Goal: Task Accomplishment & Management: Use online tool/utility

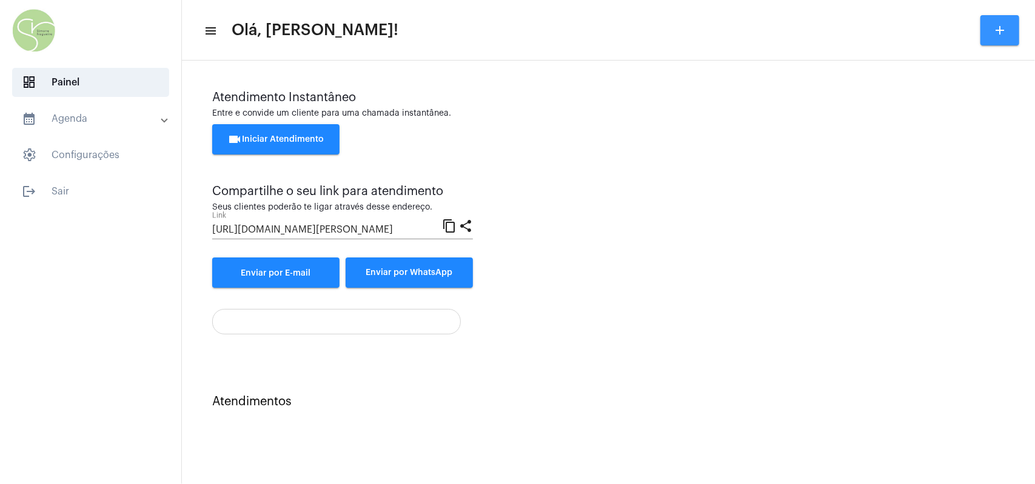
click at [931, 35] on button "add" at bounding box center [999, 30] width 39 height 30
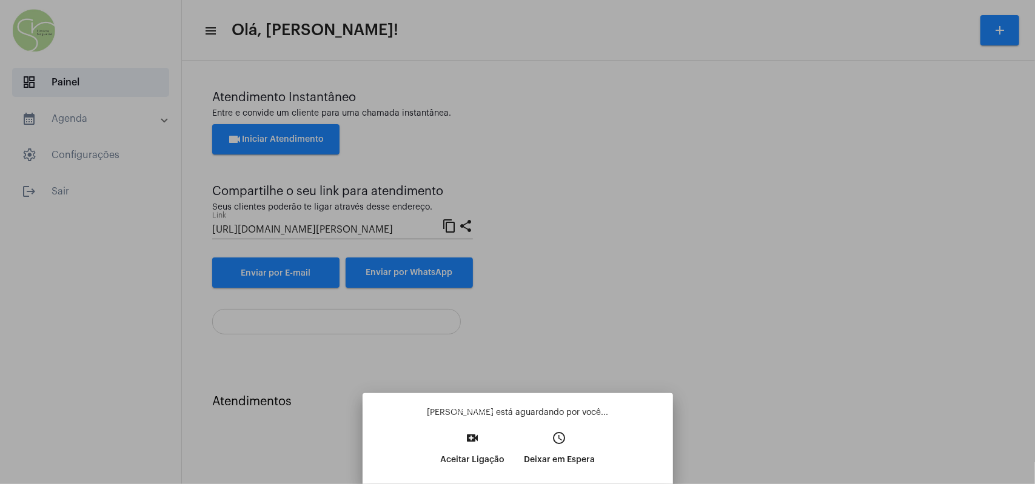
click at [475, 426] on p "Aceitar Ligação" at bounding box center [472, 460] width 64 height 22
